Goal: Task Accomplishment & Management: Manage account settings

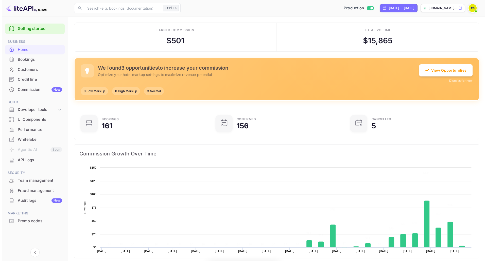
scroll to position [78, 128]
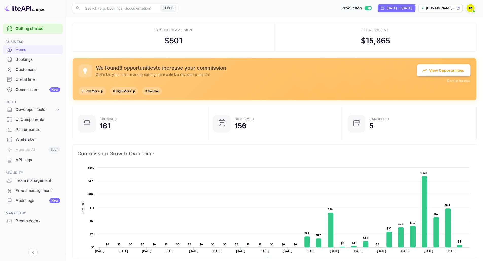
click at [79, 37] on div "Earned commission $ 501" at bounding box center [173, 37] width 202 height 29
drag, startPoint x: 359, startPoint y: 41, endPoint x: 411, endPoint y: 38, distance: 51.8
click at [411, 38] on div "Total volume $ 15,865" at bounding box center [376, 37] width 202 height 29
click at [34, 180] on div "Team management" at bounding box center [38, 181] width 44 height 6
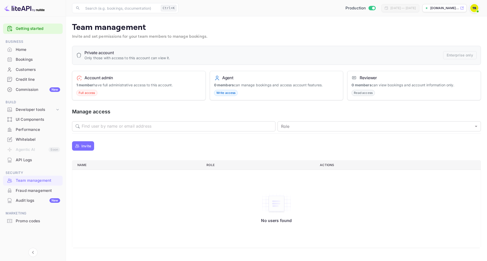
click at [225, 94] on span "Write access" at bounding box center [225, 93] width 23 height 5
click at [90, 87] on strong "1 member" at bounding box center [84, 85] width 17 height 4
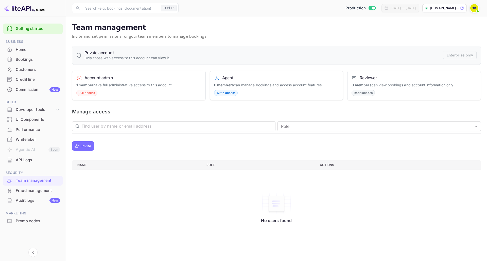
click at [86, 96] on div "Full access" at bounding box center [86, 93] width 21 height 6
drag, startPoint x: 88, startPoint y: 87, endPoint x: 174, endPoint y: 82, distance: 86.6
click at [174, 82] on div "Account admin 1 member have full administrative access to this account. Full ac…" at bounding box center [139, 86] width 134 height 30
